Goal: Task Accomplishment & Management: Manage account settings

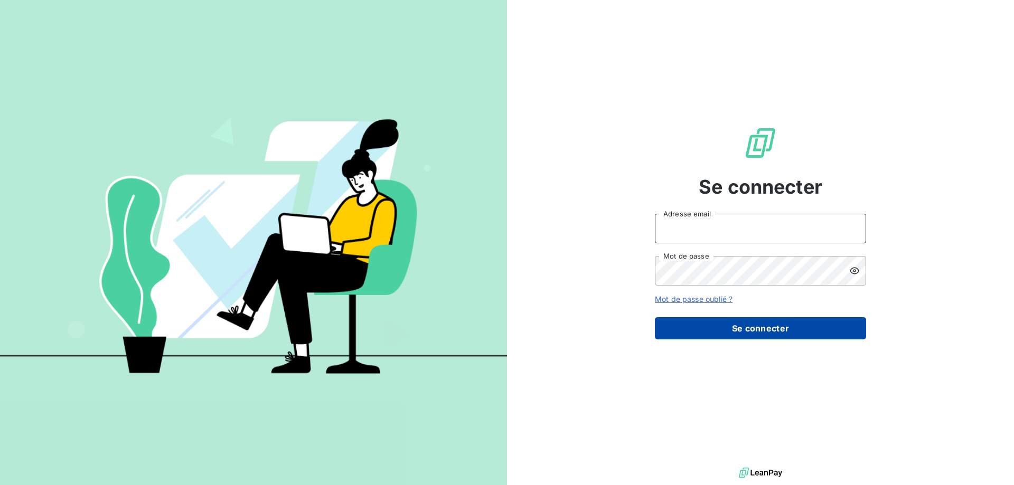
type input "[EMAIL_ADDRESS][DOMAIN_NAME]"
click at [776, 333] on button "Se connecter" at bounding box center [760, 328] width 211 height 22
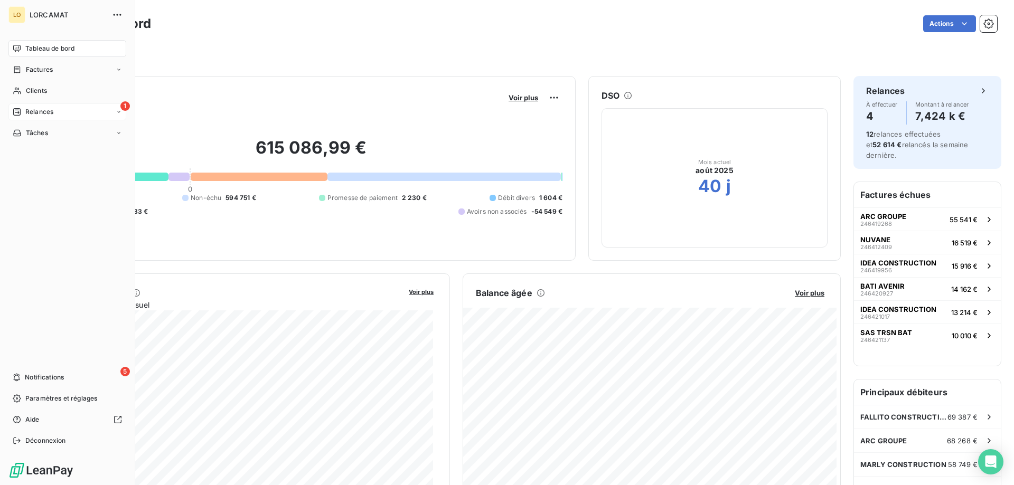
click at [22, 112] on div "Relances" at bounding box center [33, 112] width 41 height 10
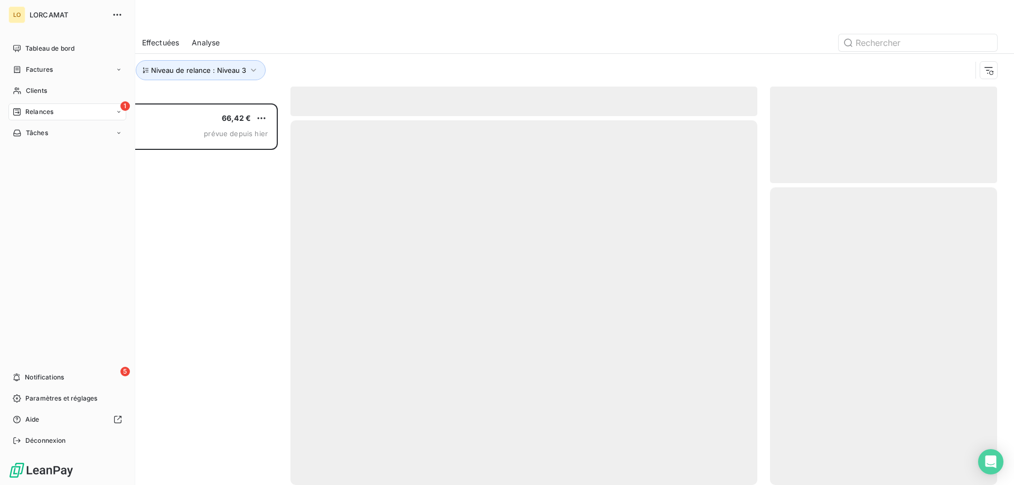
scroll to position [374, 219]
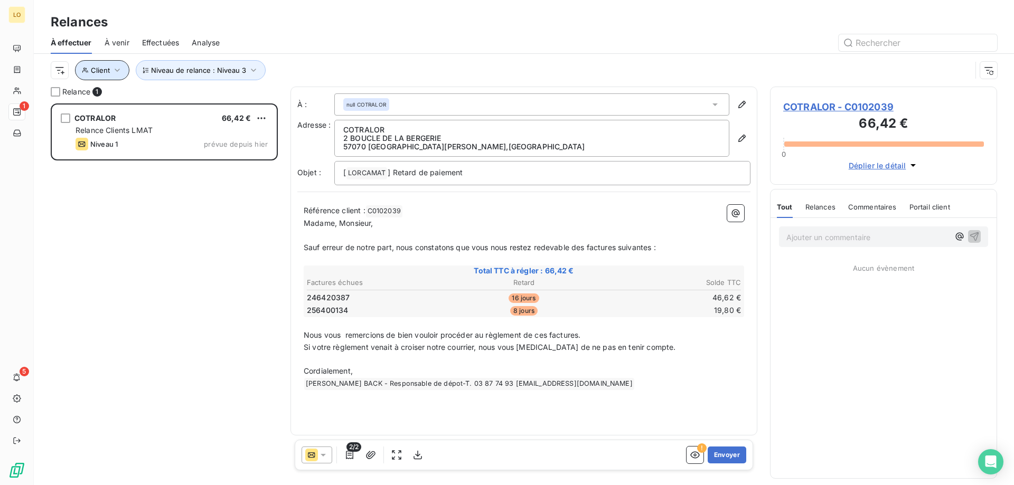
click at [114, 70] on icon "button" at bounding box center [117, 70] width 11 height 11
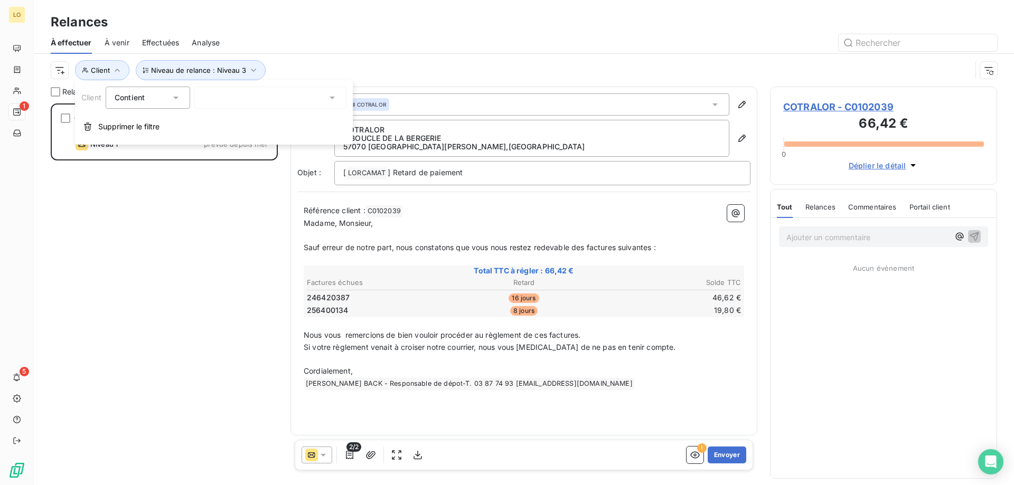
click at [242, 104] on div at bounding box center [270, 98] width 152 height 22
type input "aetp"
click at [250, 121] on li "AETP - C0172010" at bounding box center [270, 120] width 152 height 18
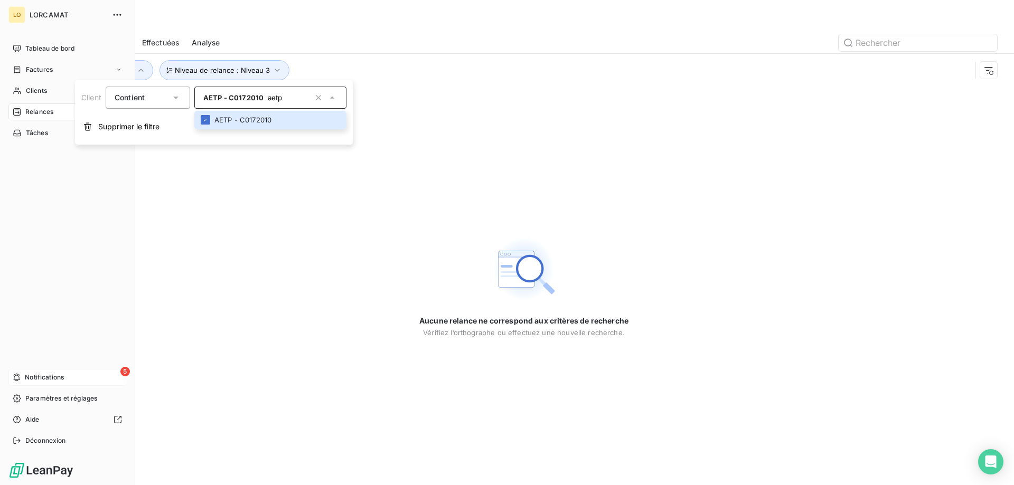
click at [40, 378] on span "Notifications" at bounding box center [44, 378] width 39 height 10
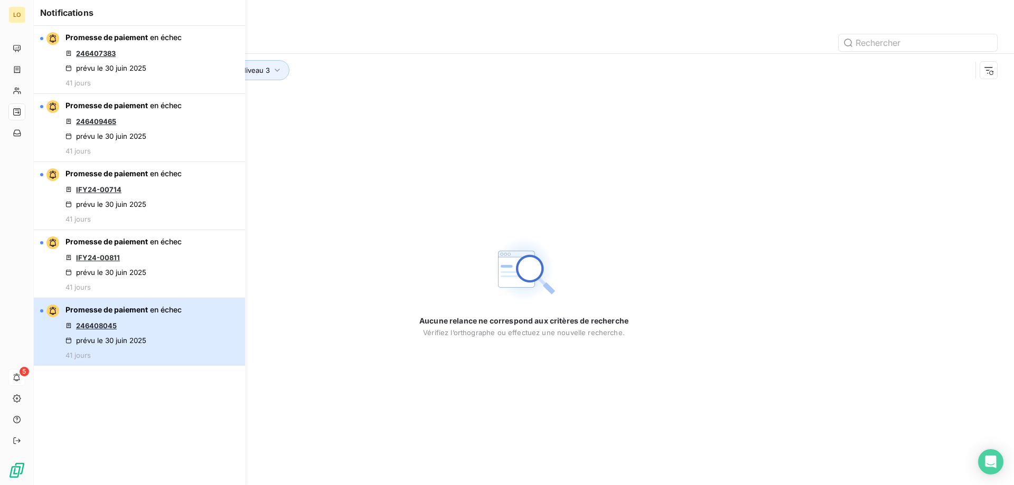
click at [188, 326] on button "Promesse de paiement en échec 246408045 prévu le 30 juin 2025 41 jours" at bounding box center [139, 332] width 211 height 68
